Goal: Task Accomplishment & Management: Manage account settings

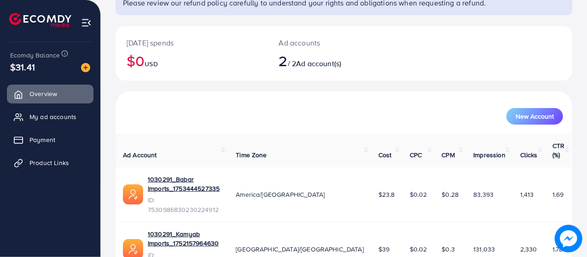
scroll to position [95, 0]
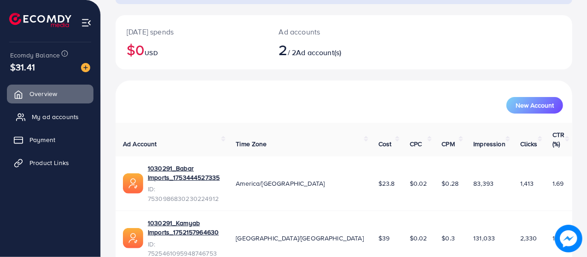
click at [48, 124] on link "My ad accounts" at bounding box center [50, 117] width 87 height 18
click at [69, 120] on span "My ad accounts" at bounding box center [55, 116] width 47 height 9
click at [62, 123] on link "My ad accounts" at bounding box center [50, 117] width 87 height 18
click at [62, 120] on span "My ad accounts" at bounding box center [55, 116] width 47 height 9
click at [48, 120] on span "My ad accounts" at bounding box center [55, 116] width 47 height 9
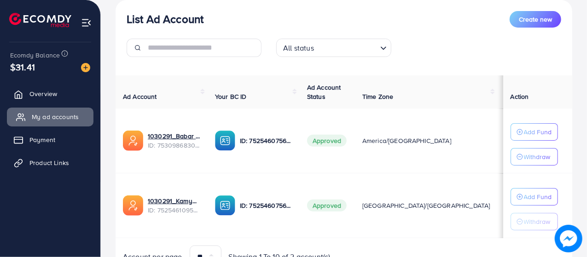
scroll to position [113, 0]
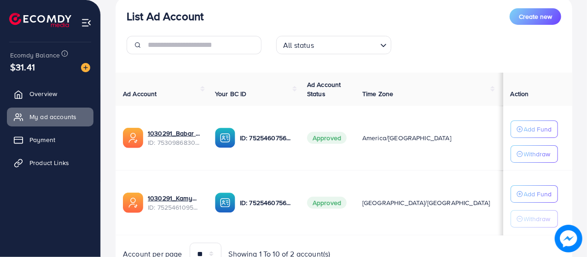
click at [186, 144] on span "ID: 7530986830230224912" at bounding box center [174, 142] width 52 height 9
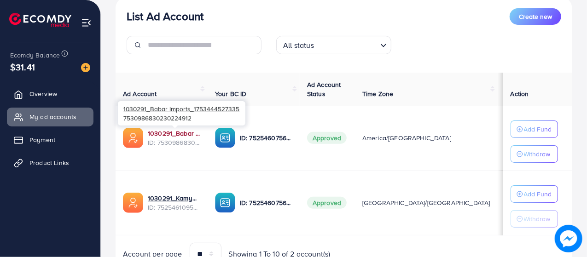
click at [178, 136] on link "1030291_Babar Imports_1753444527335" at bounding box center [174, 133] width 52 height 9
